Goal: Task Accomplishment & Management: Manage account settings

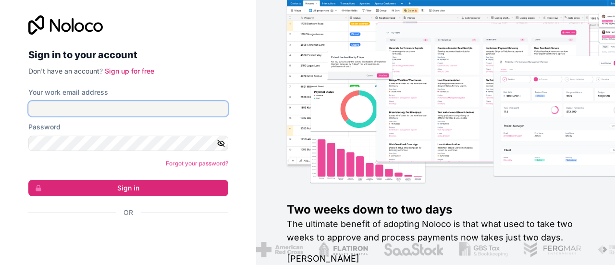
click at [55, 108] on input "Your work email address" at bounding box center [128, 108] width 200 height 15
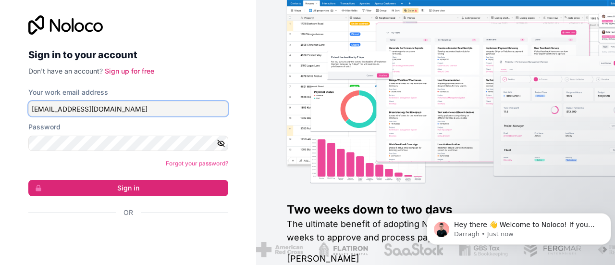
type input "agarza@fergmar.com"
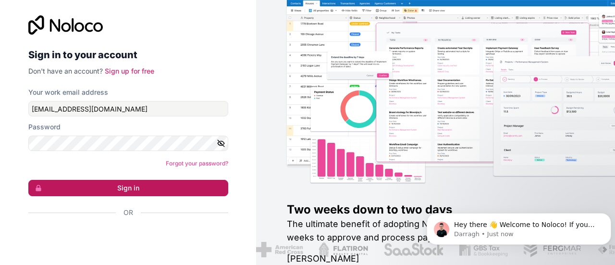
click at [120, 189] on button "Sign in" at bounding box center [128, 188] width 200 height 16
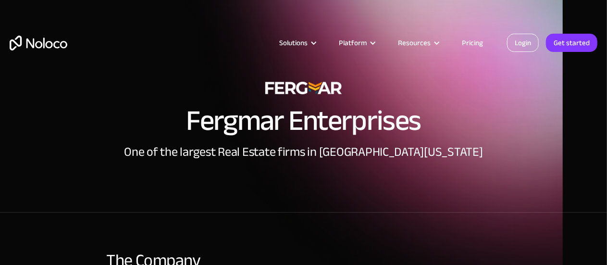
click at [525, 41] on link "Login" at bounding box center [523, 43] width 32 height 18
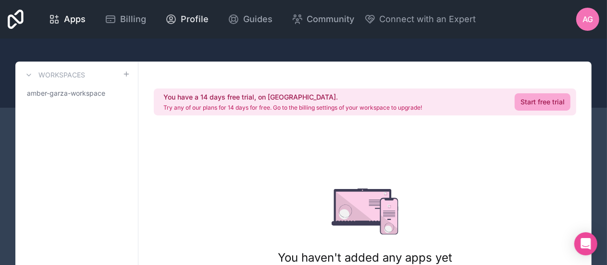
click at [195, 20] on span "Profile" at bounding box center [195, 18] width 28 height 13
